Goal: Task Accomplishment & Management: Use online tool/utility

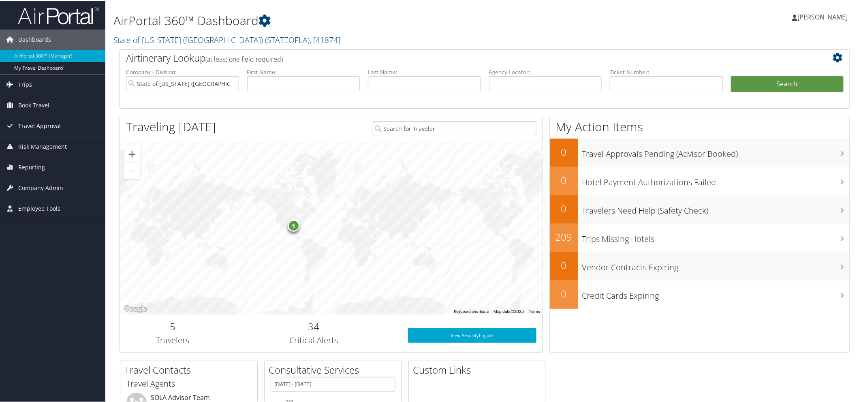
click at [48, 126] on span "Travel Approval" at bounding box center [39, 125] width 43 height 20
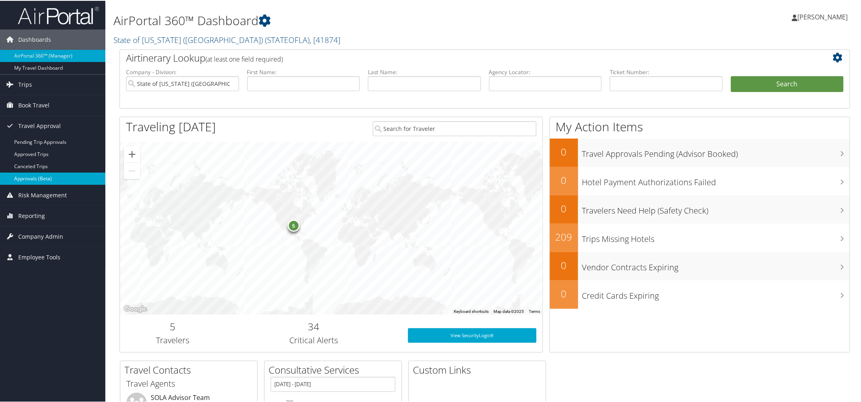
click at [42, 175] on link "Approvals (Beta)" at bounding box center [52, 178] width 105 height 12
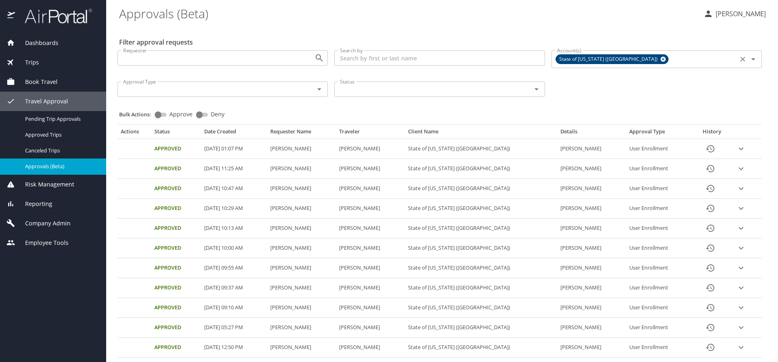
click at [660, 59] on icon at bounding box center [663, 59] width 6 height 9
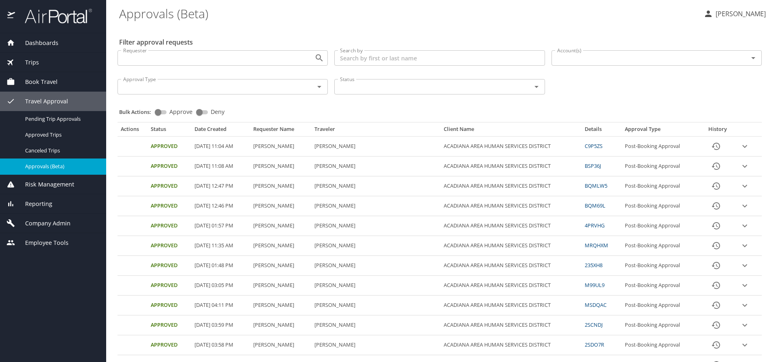
click at [577, 52] on div "Account(s)" at bounding box center [657, 57] width 210 height 15
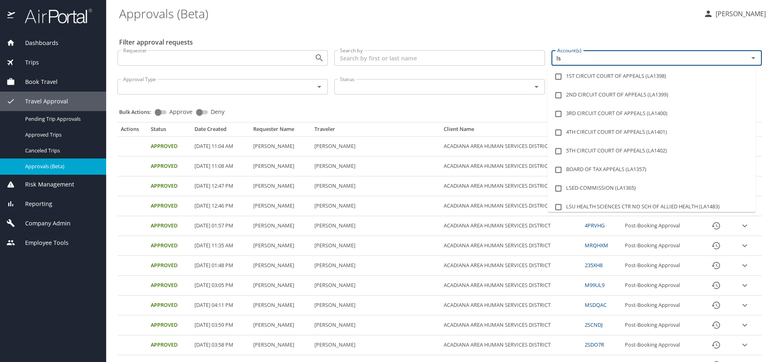
type input "lsu"
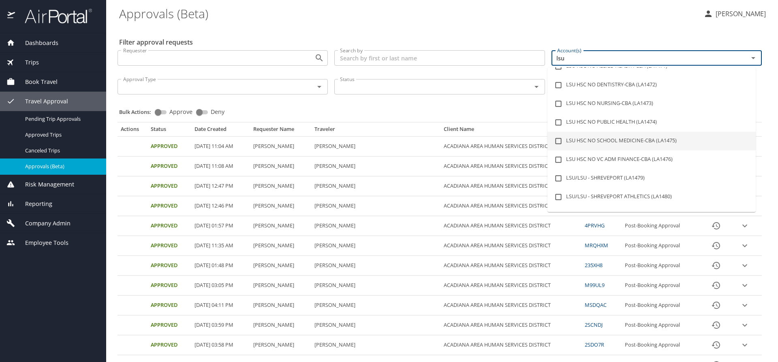
scroll to position [41, 0]
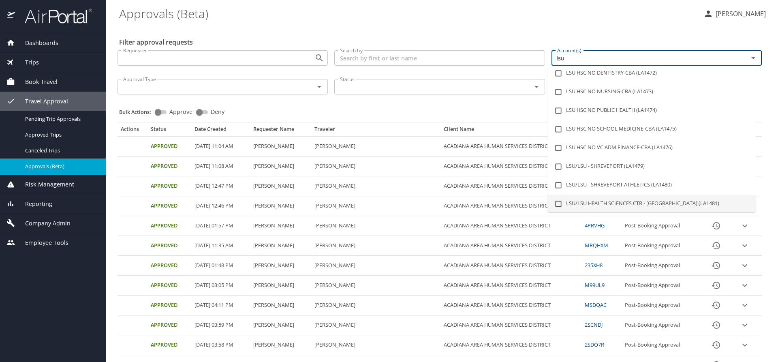
click at [662, 202] on li "LSU/LSU HEALTH SCIENCES CTR - SHREVEPORT (LA1481)" at bounding box center [651, 204] width 208 height 19
checkbox input "true"
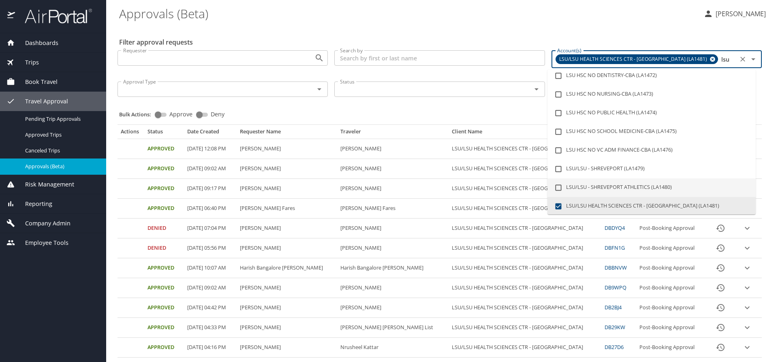
type input "lsu"
click at [427, 107] on div "Bulk Actions: Approve Deny" at bounding box center [442, 111] width 646 height 18
